Goal: Task Accomplishment & Management: Complete application form

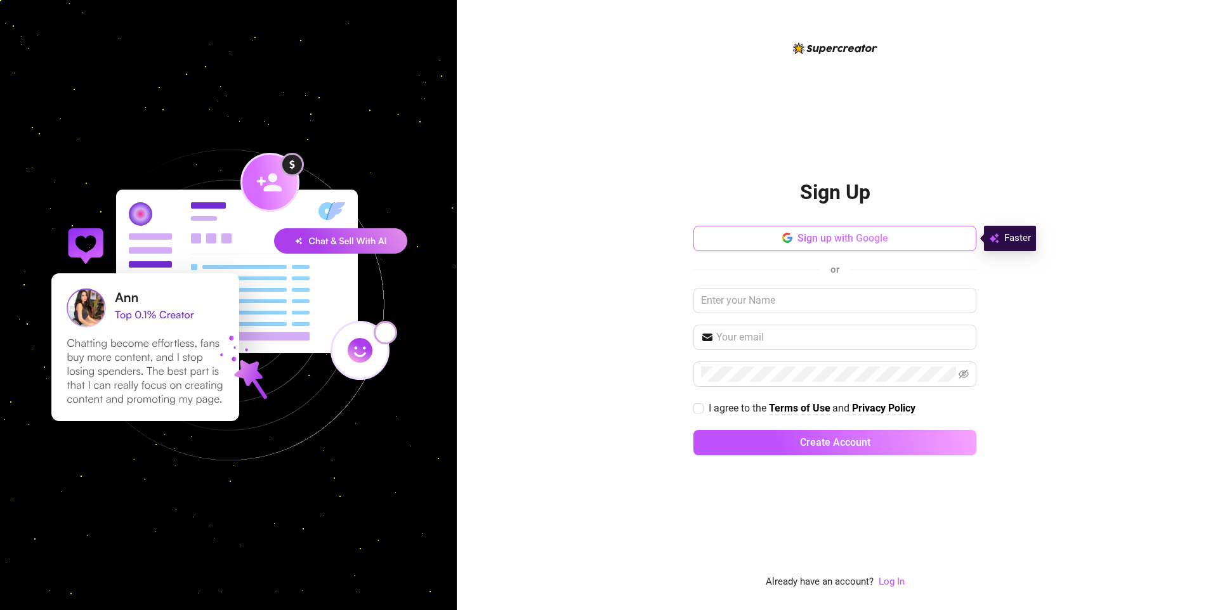
click at [863, 237] on span "Sign up with Google" at bounding box center [842, 238] width 91 height 12
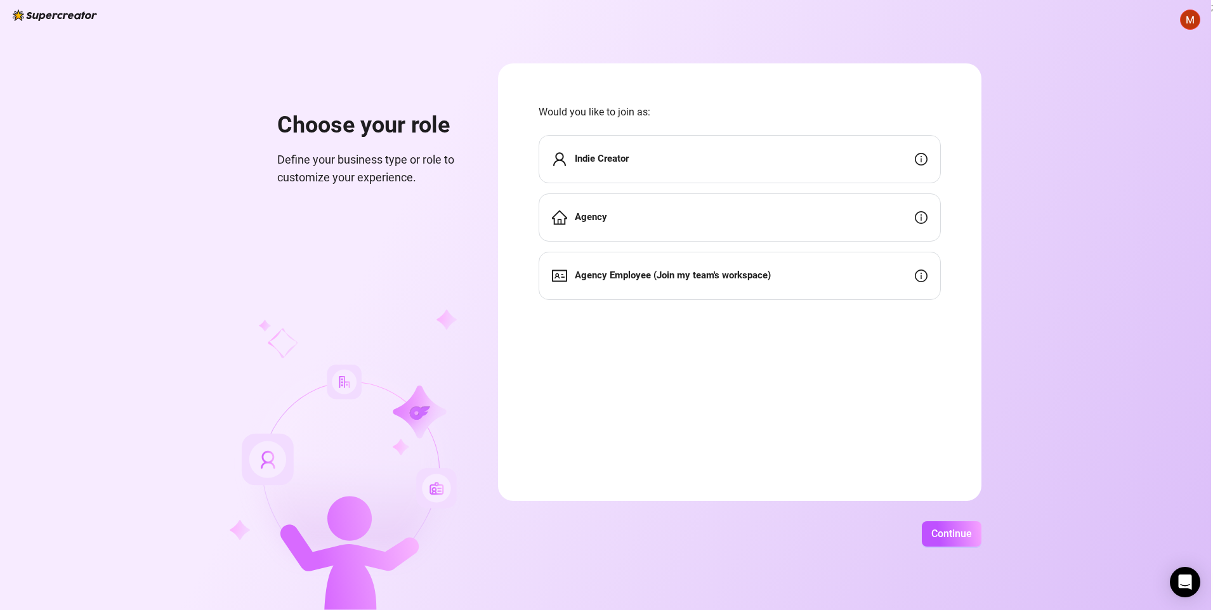
click at [685, 208] on div "Agency" at bounding box center [739, 217] width 402 height 48
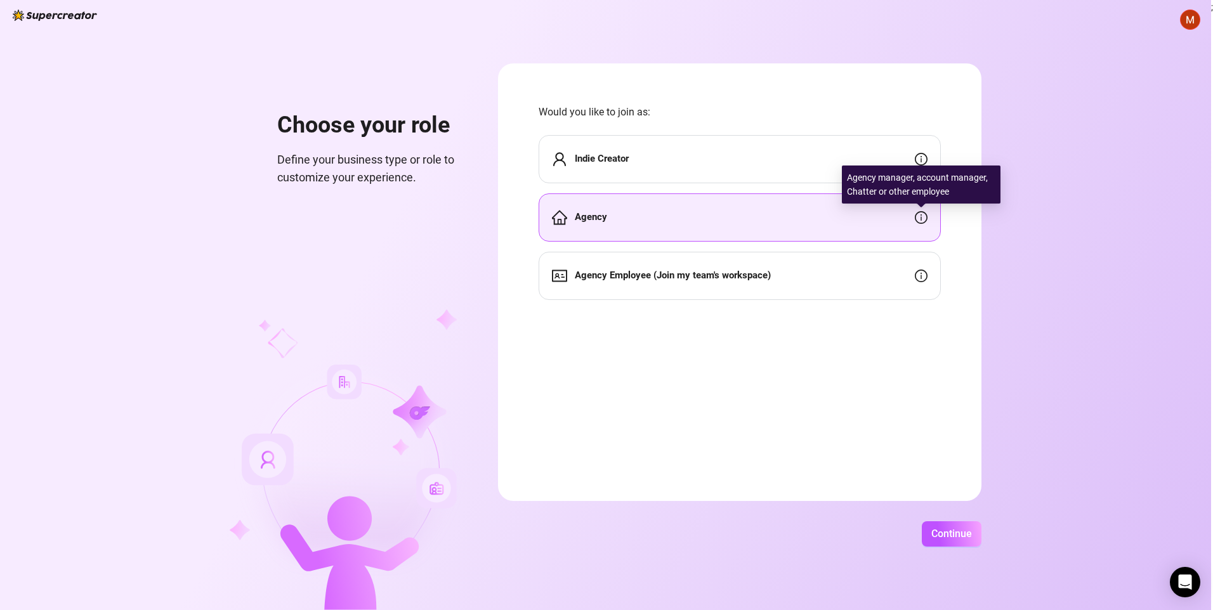
click at [922, 216] on icon "info-circle" at bounding box center [921, 217] width 13 height 13
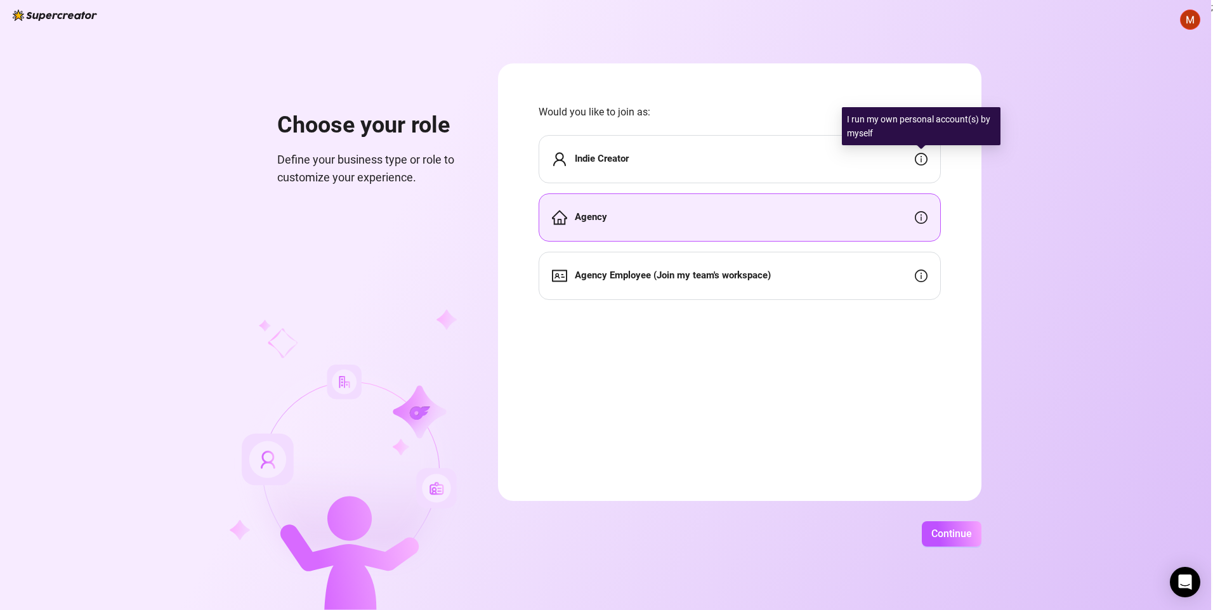
click at [925, 161] on icon "info-circle" at bounding box center [921, 159] width 13 height 13
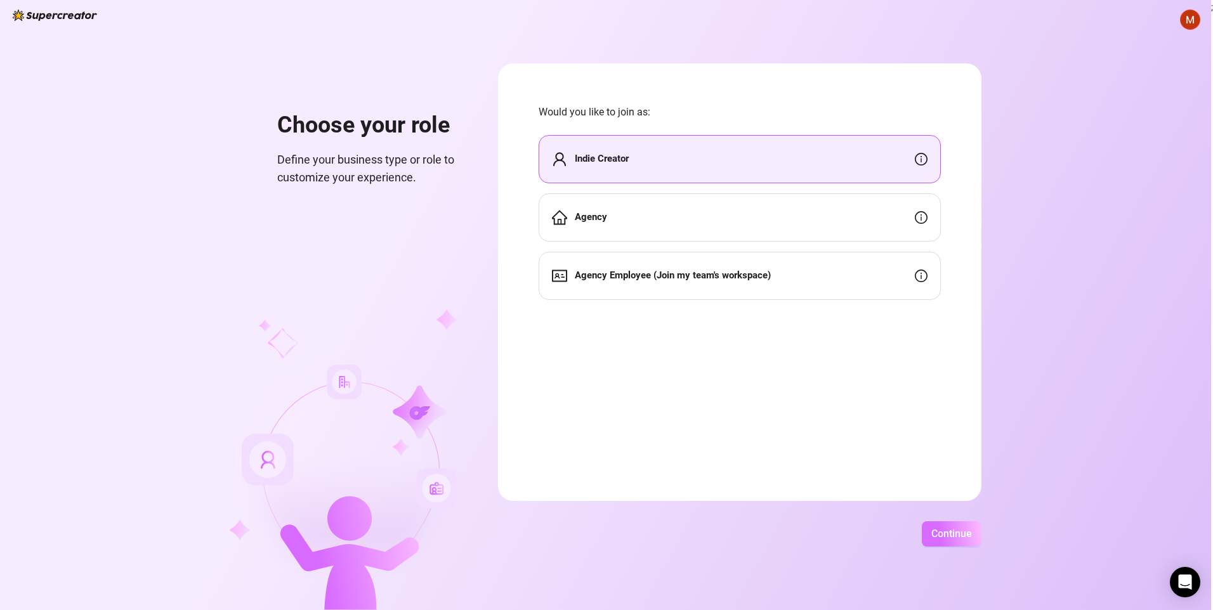
click at [946, 535] on span "Continue" at bounding box center [951, 534] width 41 height 12
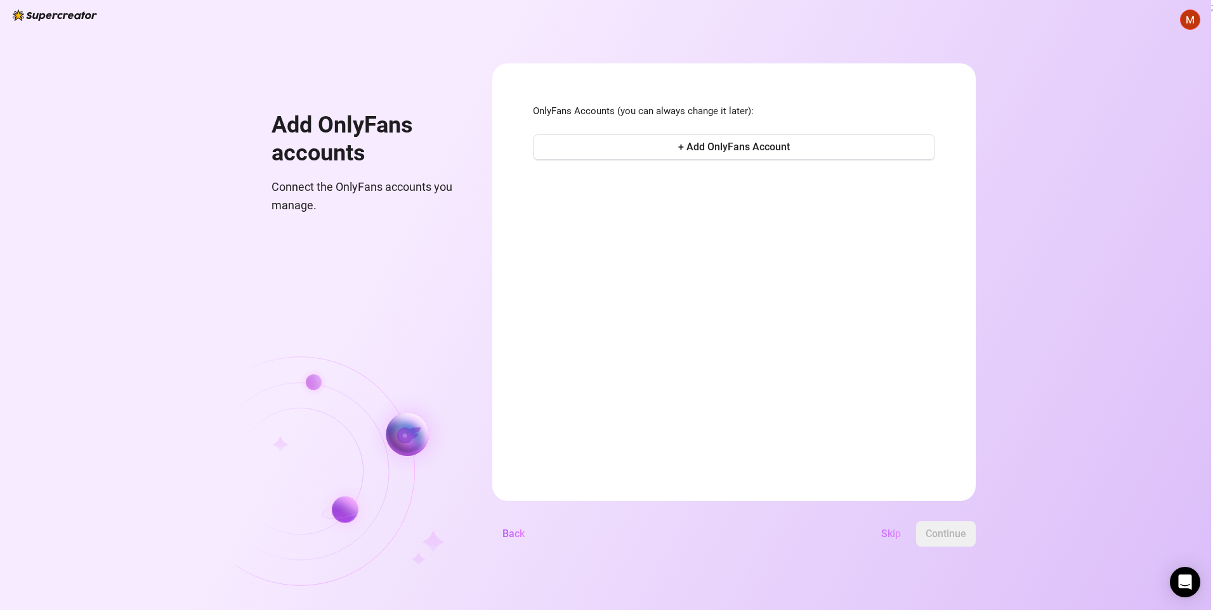
click at [890, 534] on span "Skip" at bounding box center [891, 534] width 20 height 12
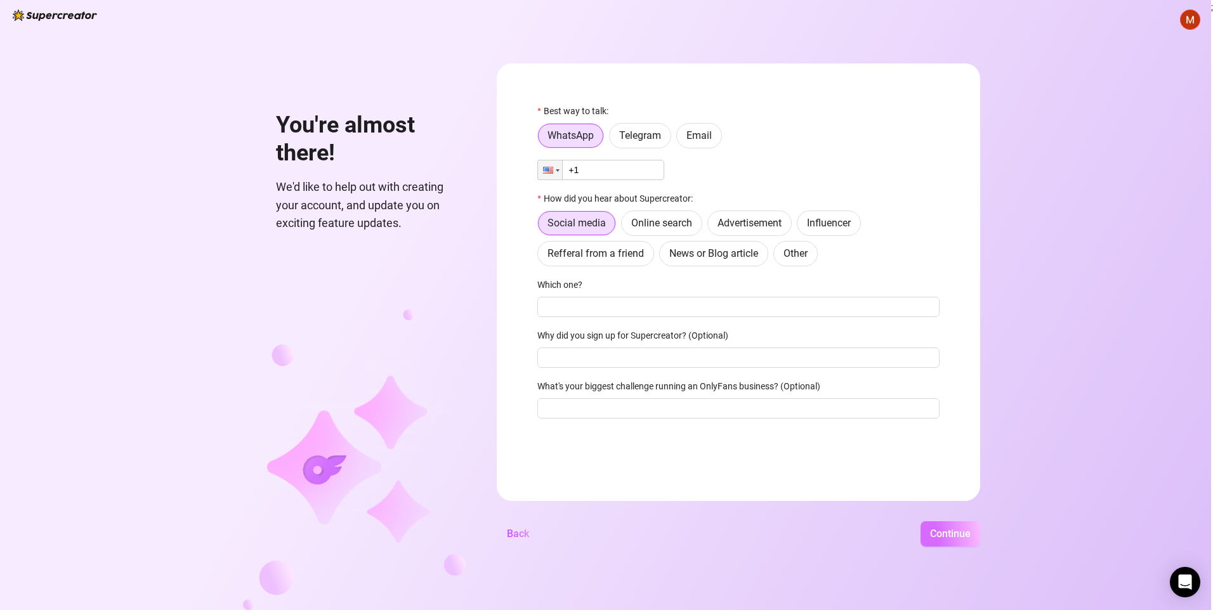
click at [939, 533] on span "Continue" at bounding box center [950, 534] width 41 height 12
